Goal: Task Accomplishment & Management: Manage account settings

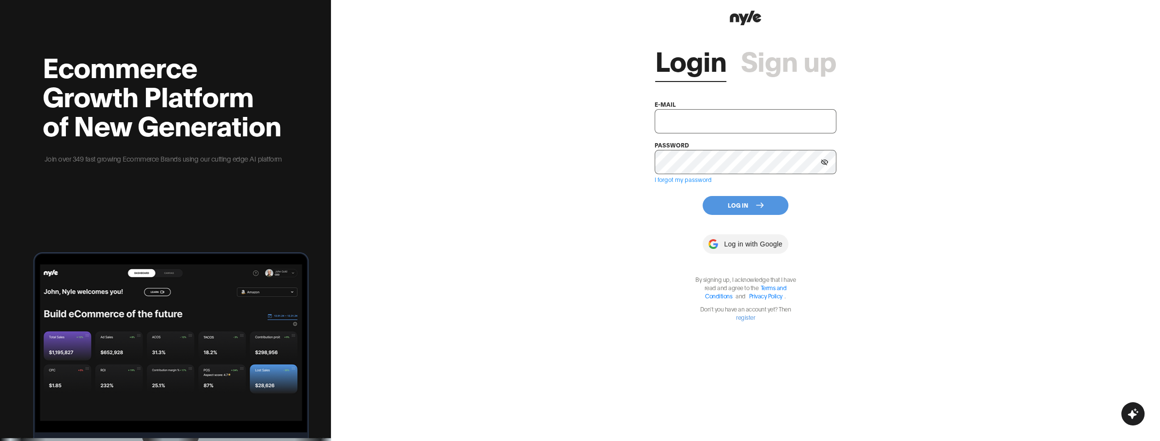
type input "[EMAIL_ADDRESS][PERSON_NAME]"
click at [728, 202] on button "Log In" at bounding box center [746, 205] width 86 height 19
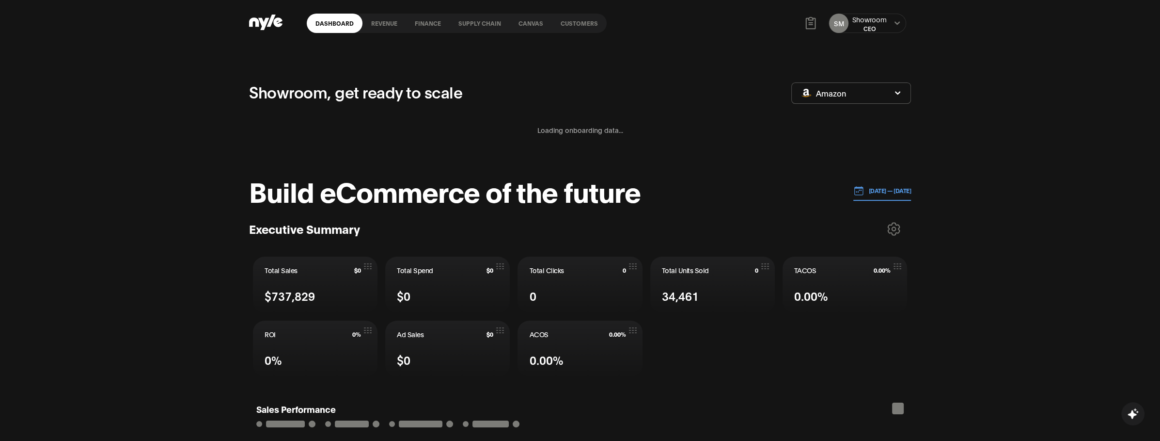
click at [256, 16] on icon at bounding box center [265, 23] width 33 height 16
click at [583, 31] on link "Customers" at bounding box center [579, 23] width 55 height 19
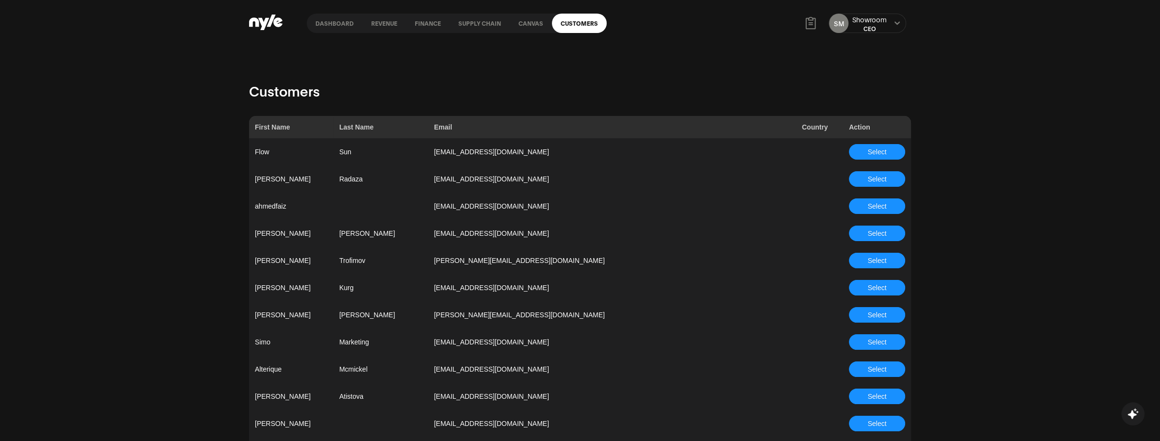
scroll to position [853, 0]
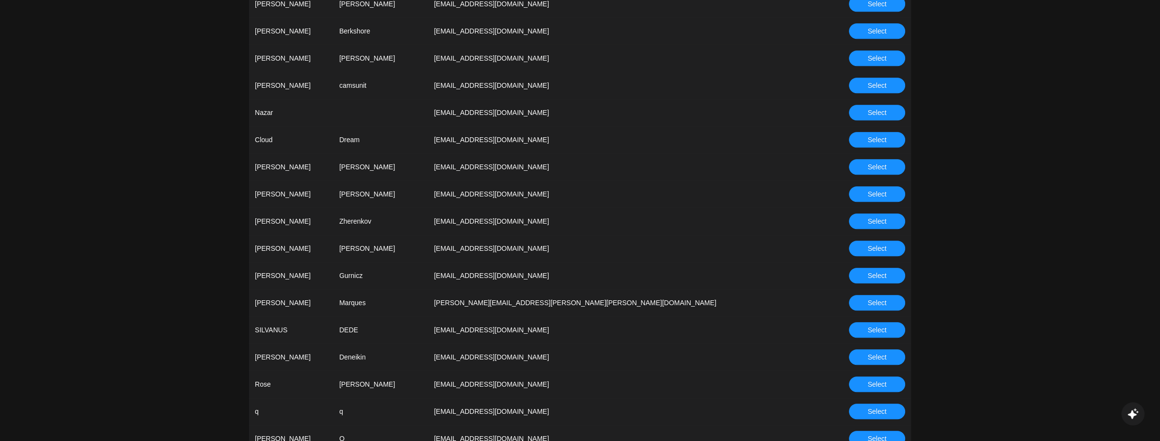
click at [867, 221] on button "Select" at bounding box center [877, 221] width 56 height 16
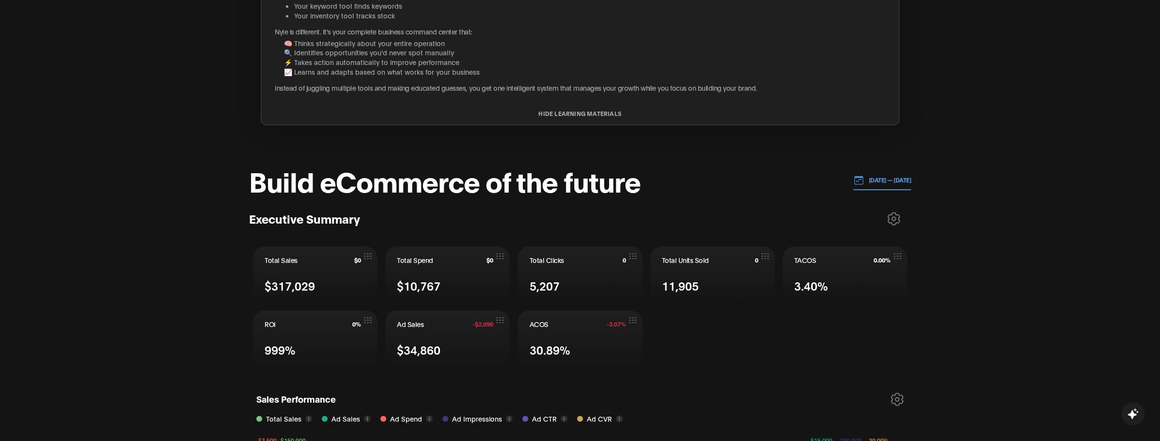
scroll to position [211, 0]
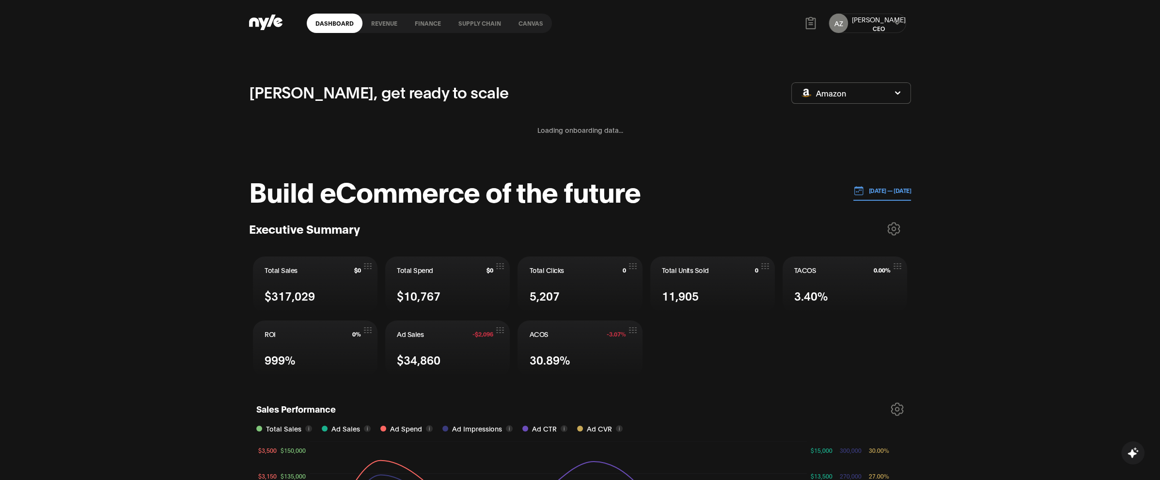
click at [524, 25] on link "Canvas" at bounding box center [531, 23] width 42 height 19
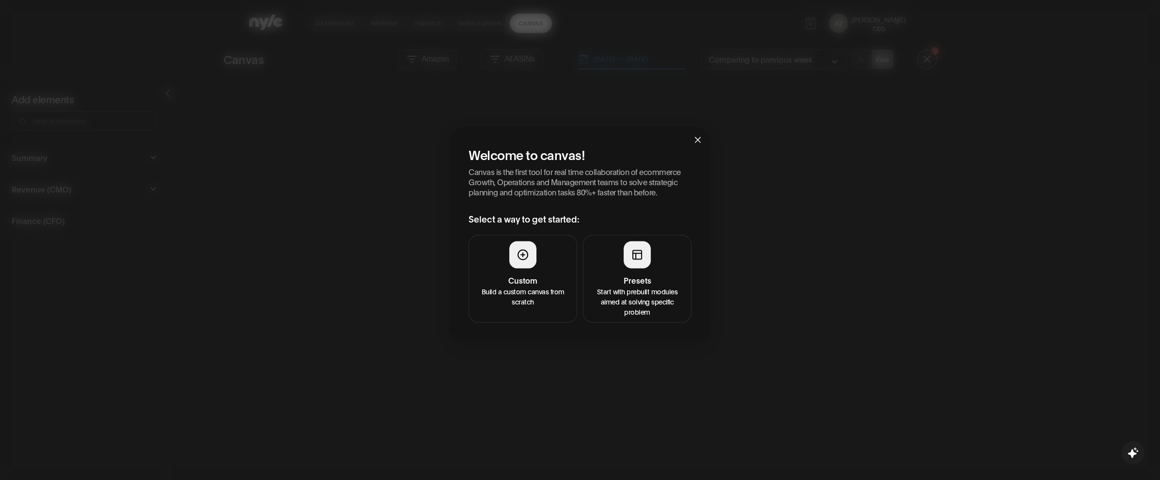
click at [643, 287] on p "Start with prebuilt modules aimed at solving specific problem" at bounding box center [637, 301] width 96 height 31
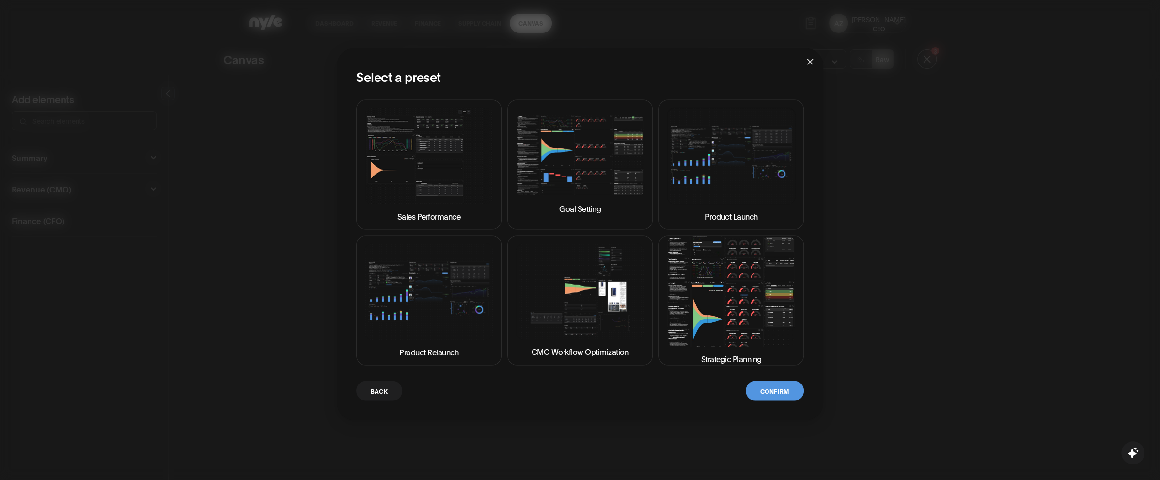
click at [753, 321] on img at bounding box center [731, 291] width 129 height 110
click at [768, 392] on button "Confirm" at bounding box center [775, 391] width 58 height 20
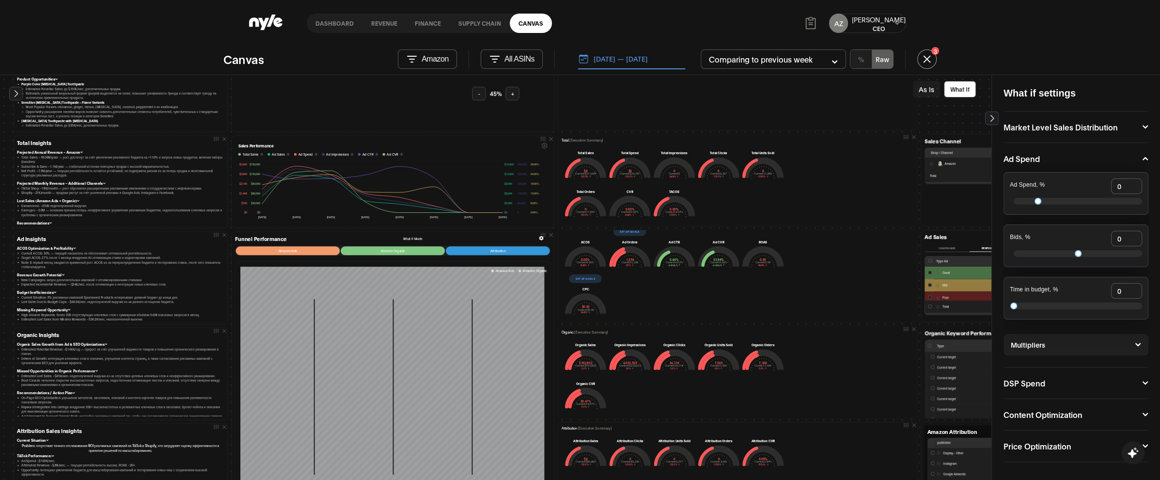
scroll to position [132, 0]
click at [585, 274] on button "Set up goals" at bounding box center [585, 273] width 32 height 9
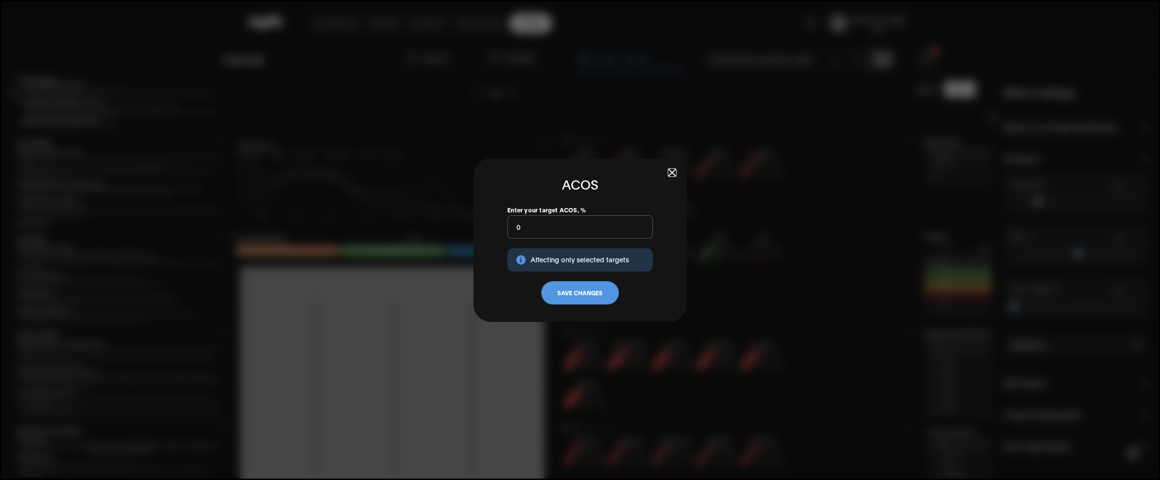
click at [532, 223] on input "0" at bounding box center [579, 226] width 145 height 23
type input "10"
click at [570, 288] on button "Save Changes" at bounding box center [580, 292] width 78 height 23
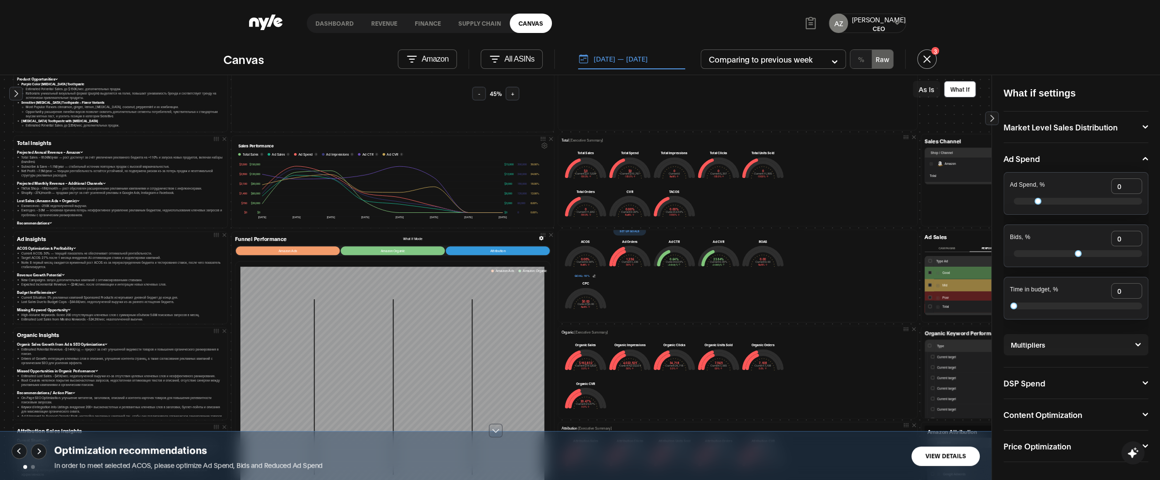
scroll to position [121, 0]
click at [937, 440] on button "View Details" at bounding box center [946, 455] width 68 height 19
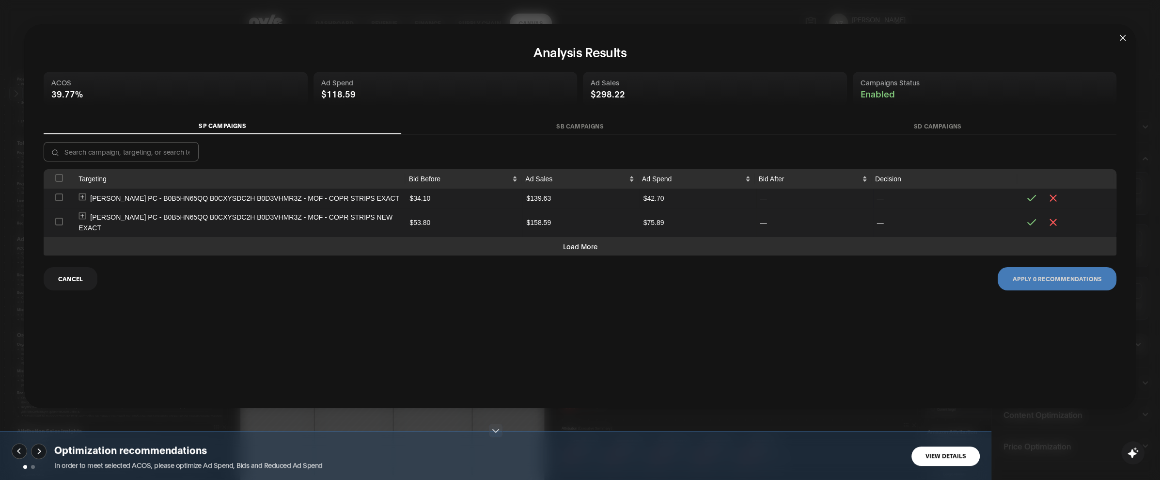
click at [561, 128] on button "SB Campaigns" at bounding box center [580, 126] width 358 height 16
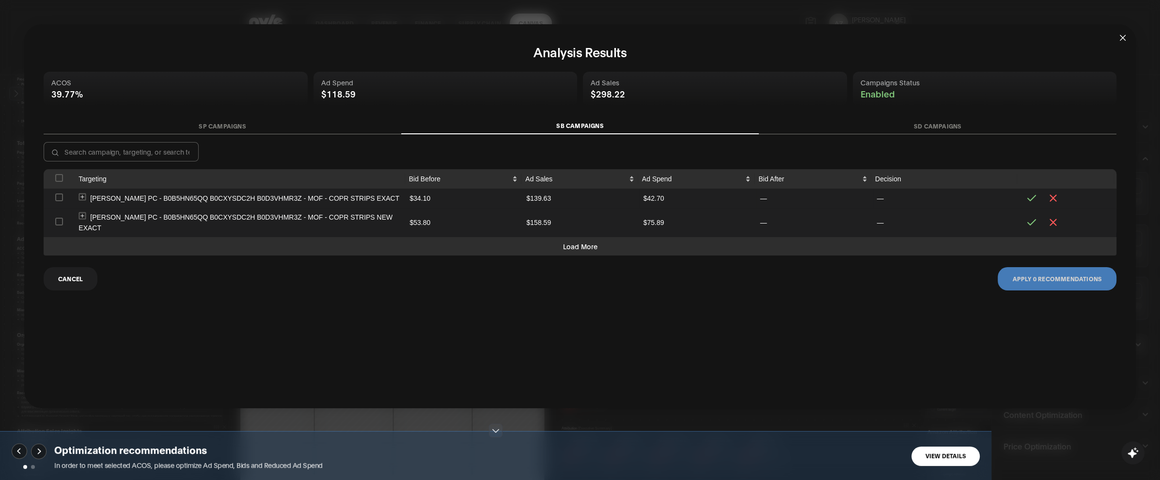
click at [237, 123] on button "SP Campaigns" at bounding box center [223, 126] width 358 height 16
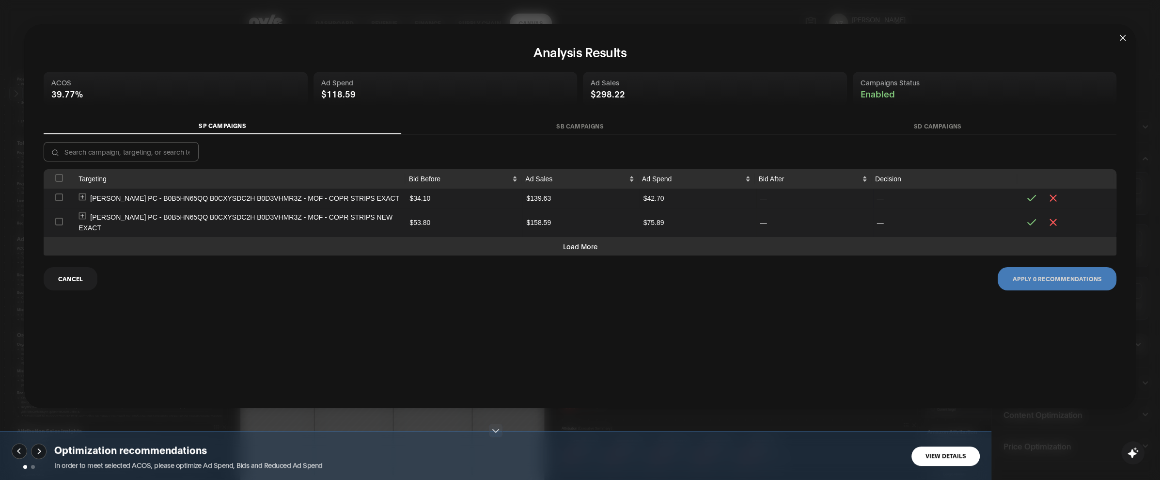
click at [925, 129] on button "SD Campaigns" at bounding box center [938, 126] width 358 height 16
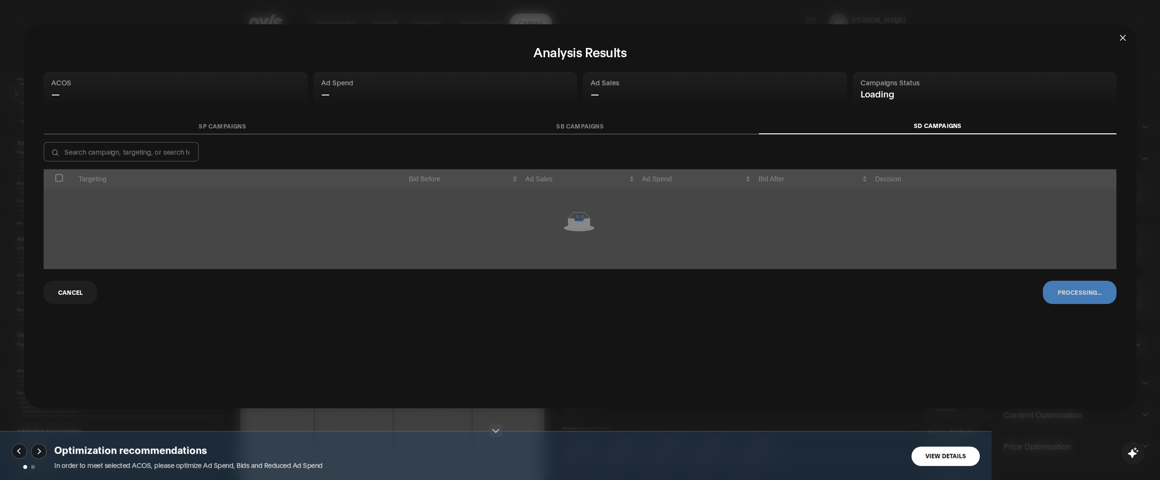
click at [204, 126] on button "SP Campaigns" at bounding box center [223, 126] width 358 height 16
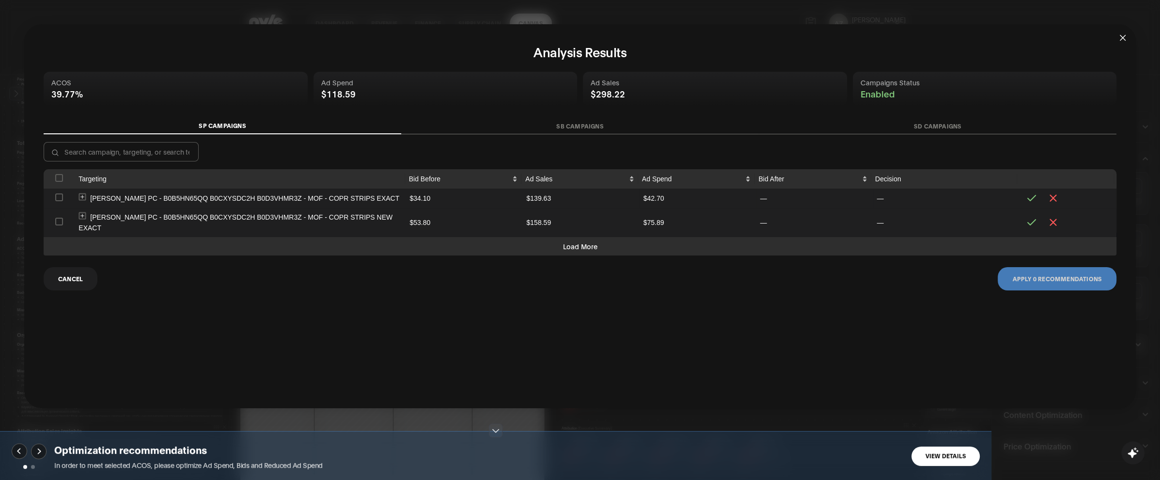
click at [939, 131] on button "SD Campaigns" at bounding box center [938, 126] width 358 height 16
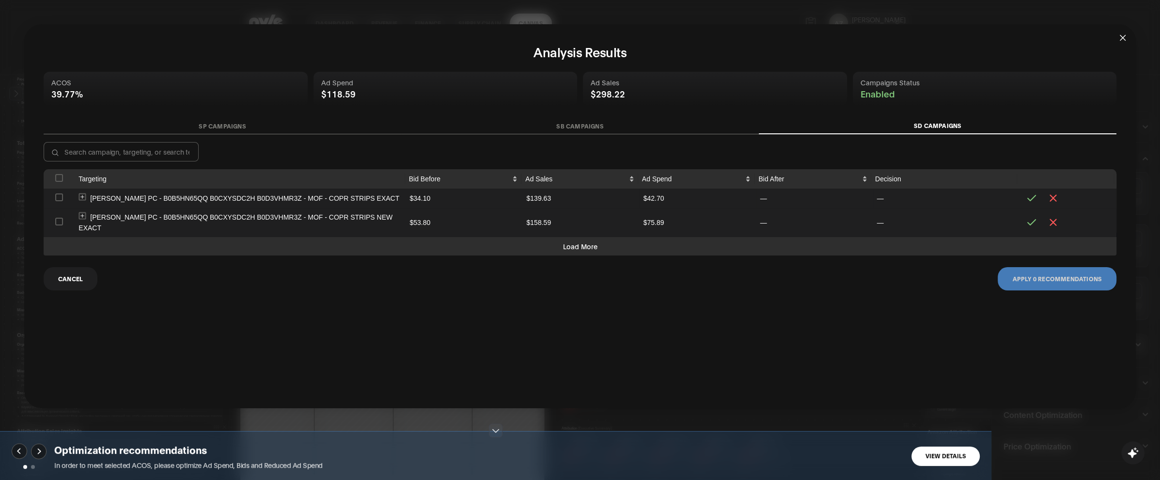
click at [1124, 41] on icon "close" at bounding box center [1123, 38] width 8 height 8
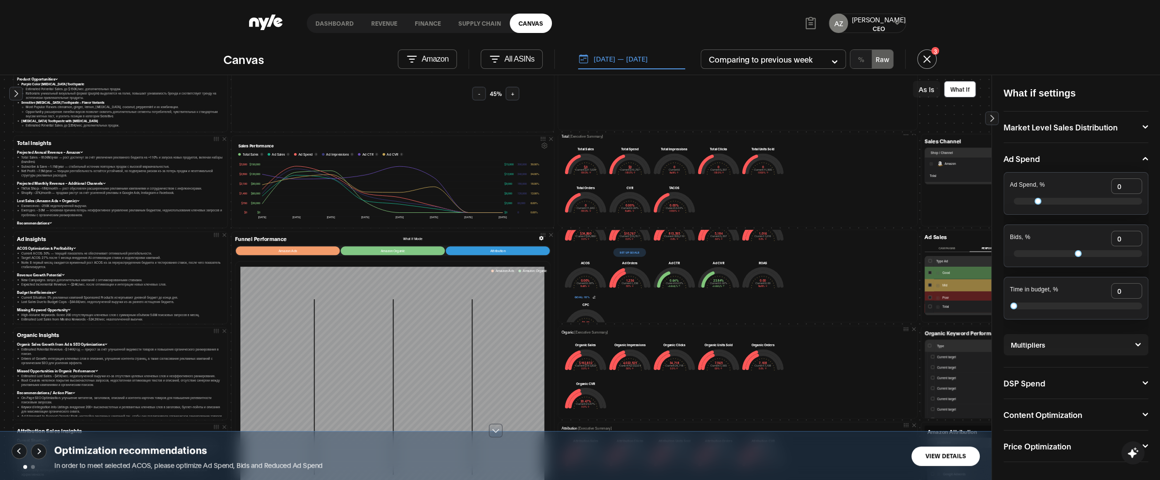
scroll to position [73, 0]
click at [594, 297] on icon at bounding box center [594, 297] width 1 height 1
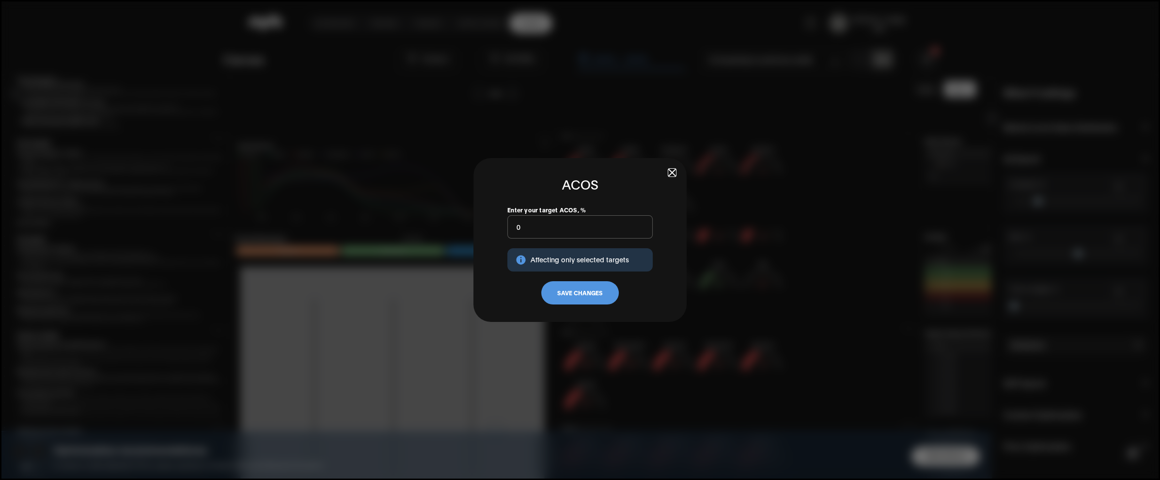
click at [565, 235] on input "0" at bounding box center [579, 226] width 145 height 23
type input "10"
click at [573, 289] on button "Save Changes" at bounding box center [580, 292] width 78 height 23
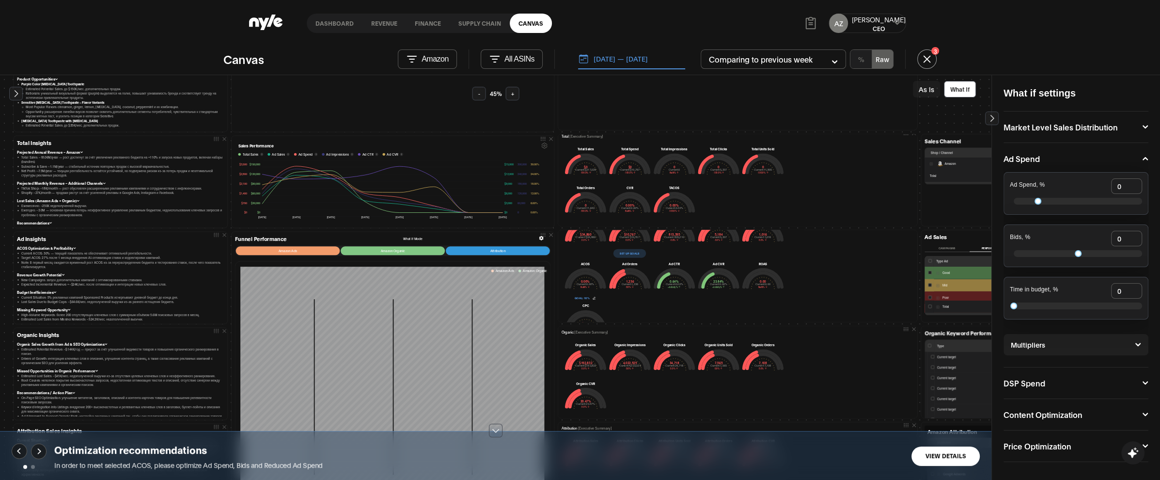
click at [950, 440] on button "View Details" at bounding box center [946, 455] width 68 height 19
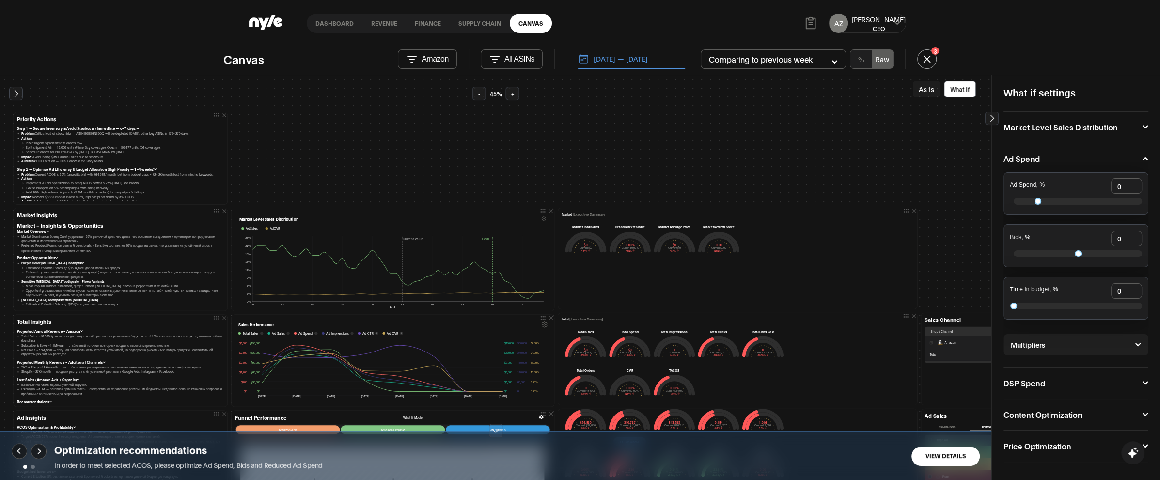
scroll to position [0, 0]
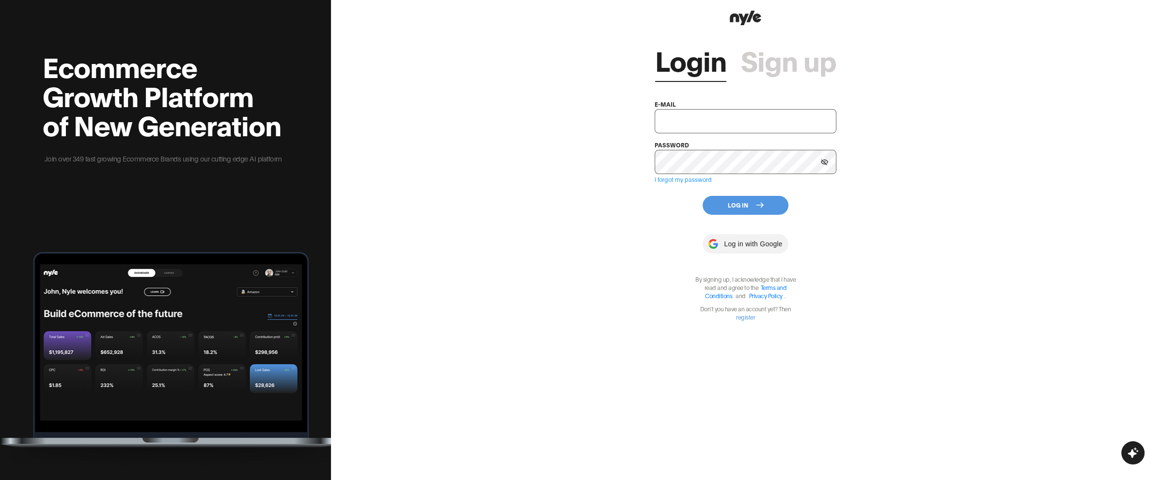
type input "[EMAIL_ADDRESS][PERSON_NAME]"
click at [719, 215] on div "Login Sign up e-mail showroom@nyle.ai password I forgot my password Log In Log …" at bounding box center [746, 174] width 182 height 293
click at [737, 204] on button "Log In" at bounding box center [746, 205] width 86 height 19
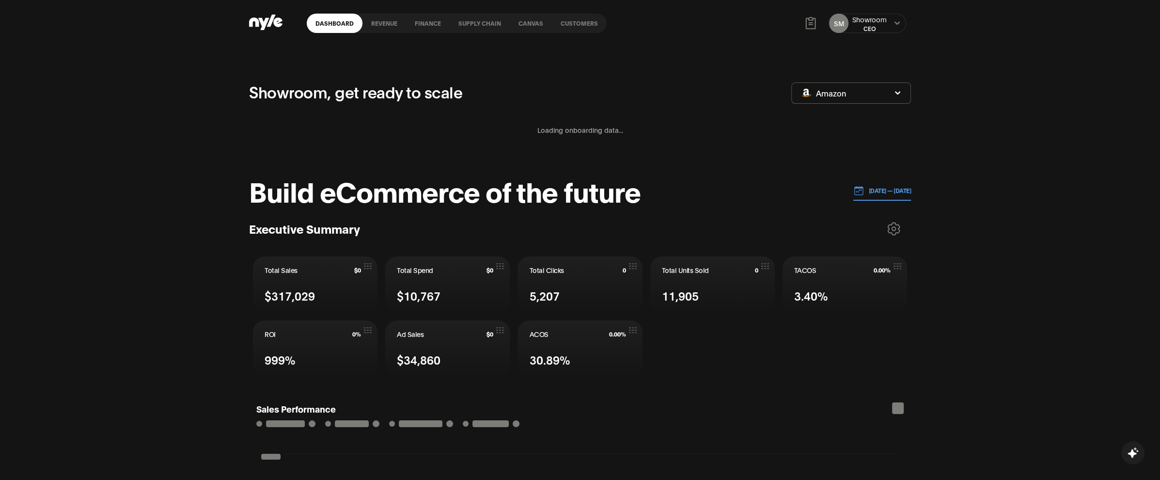
click at [577, 22] on link "Customers" at bounding box center [579, 23] width 55 height 19
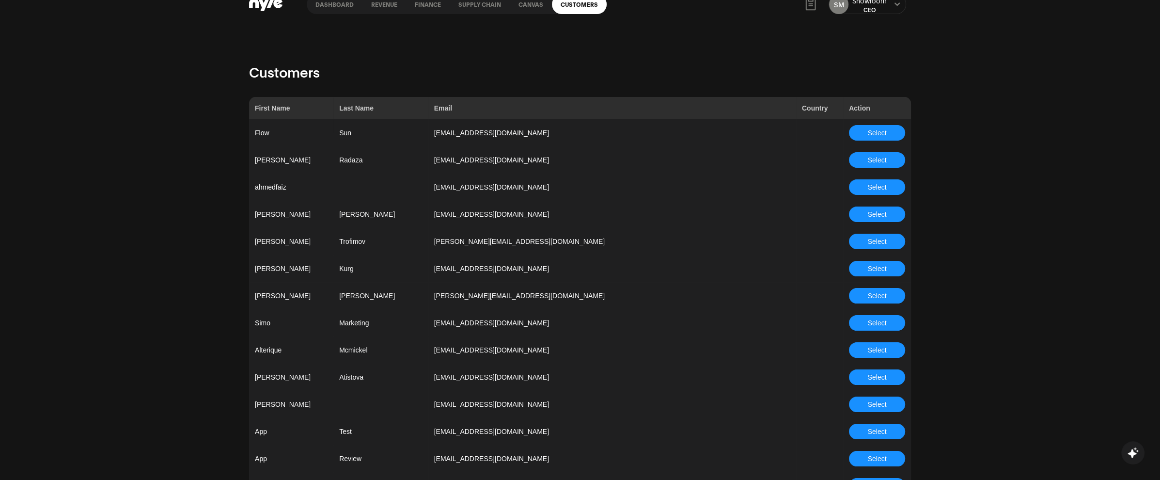
scroll to position [2814, 0]
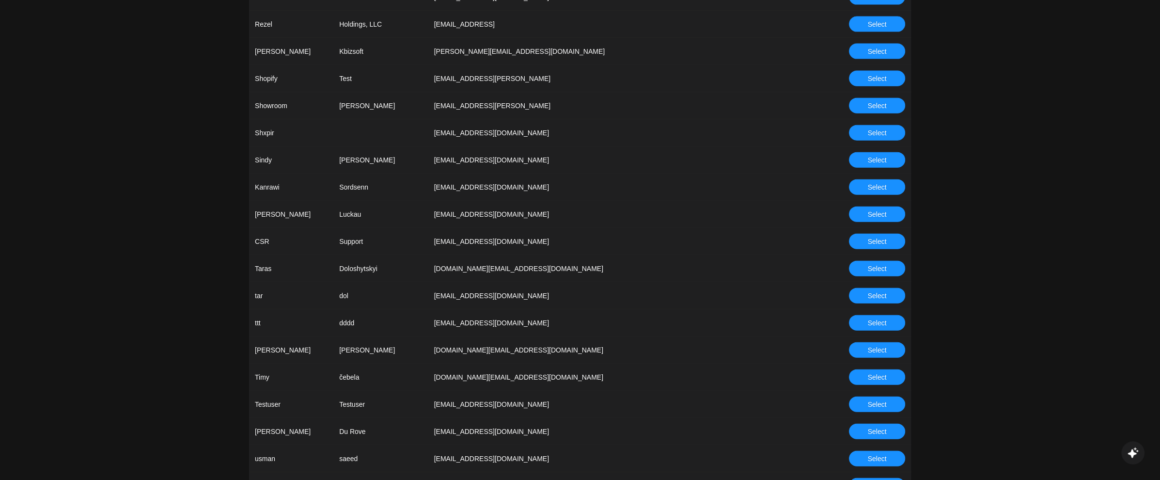
click at [866, 240] on button "Select" at bounding box center [877, 242] width 56 height 16
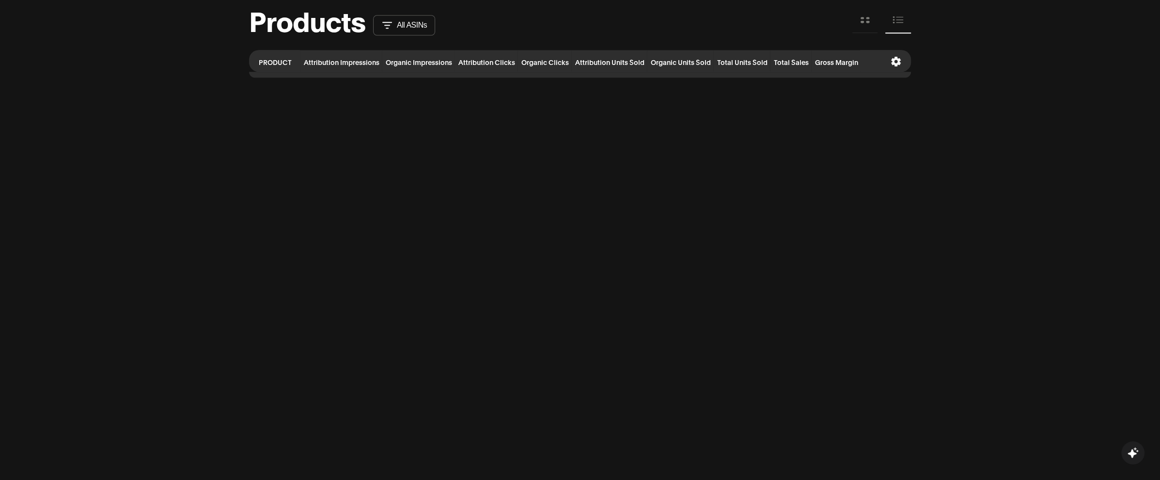
scroll to position [1143, 0]
